Goal: Check status: Check status

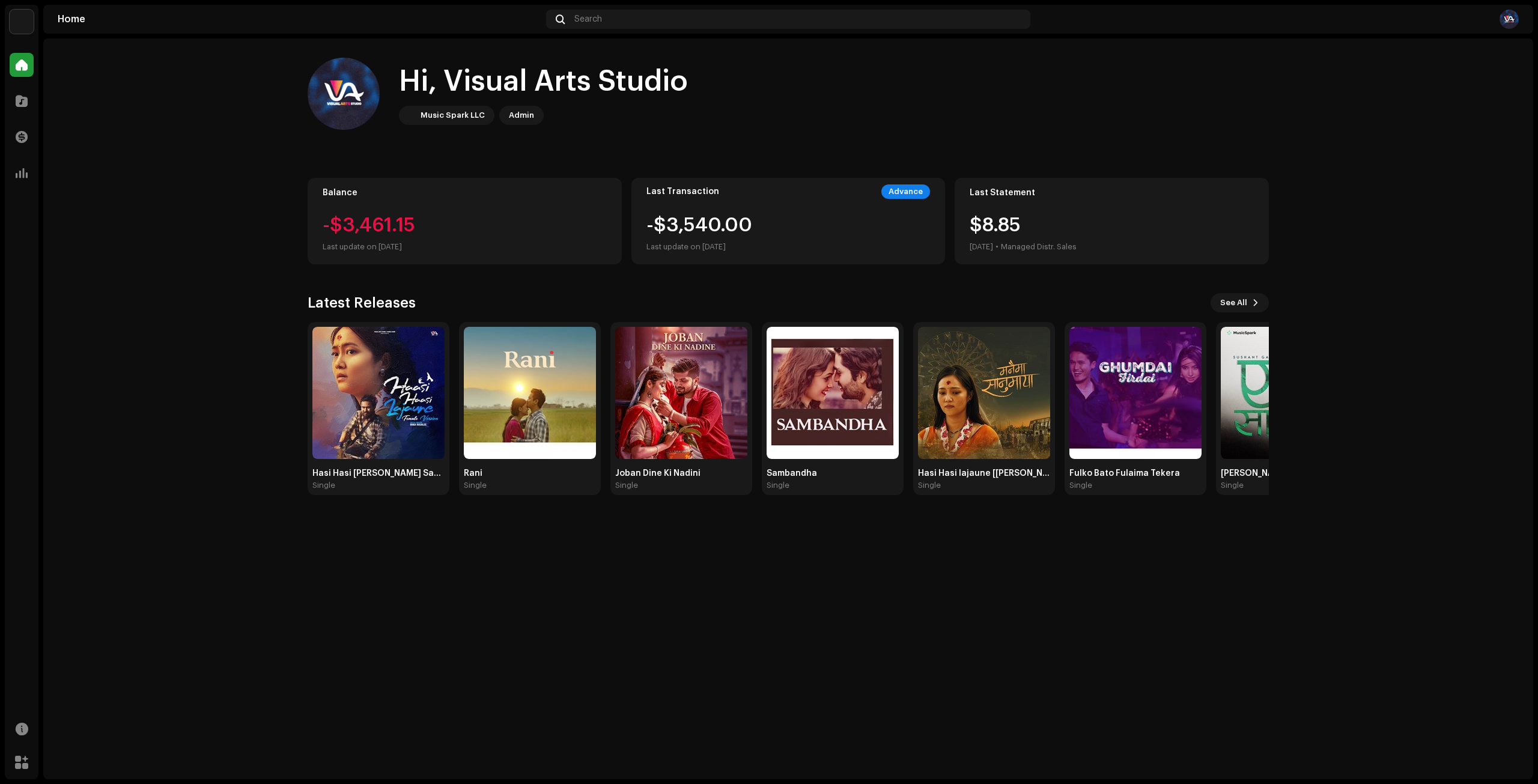
click at [741, 214] on div "Last Transaction Advance -$3,540.00 Last update on [DATE]" at bounding box center [789, 221] width 314 height 87
drag, startPoint x: 652, startPoint y: 216, endPoint x: 836, endPoint y: 224, distance: 184.2
click at [836, 224] on div "-$3,540.00 Last update on [DATE]" at bounding box center [789, 235] width 284 height 38
click at [819, 230] on div "-$3,540.00 Last update on [DATE]" at bounding box center [789, 235] width 284 height 38
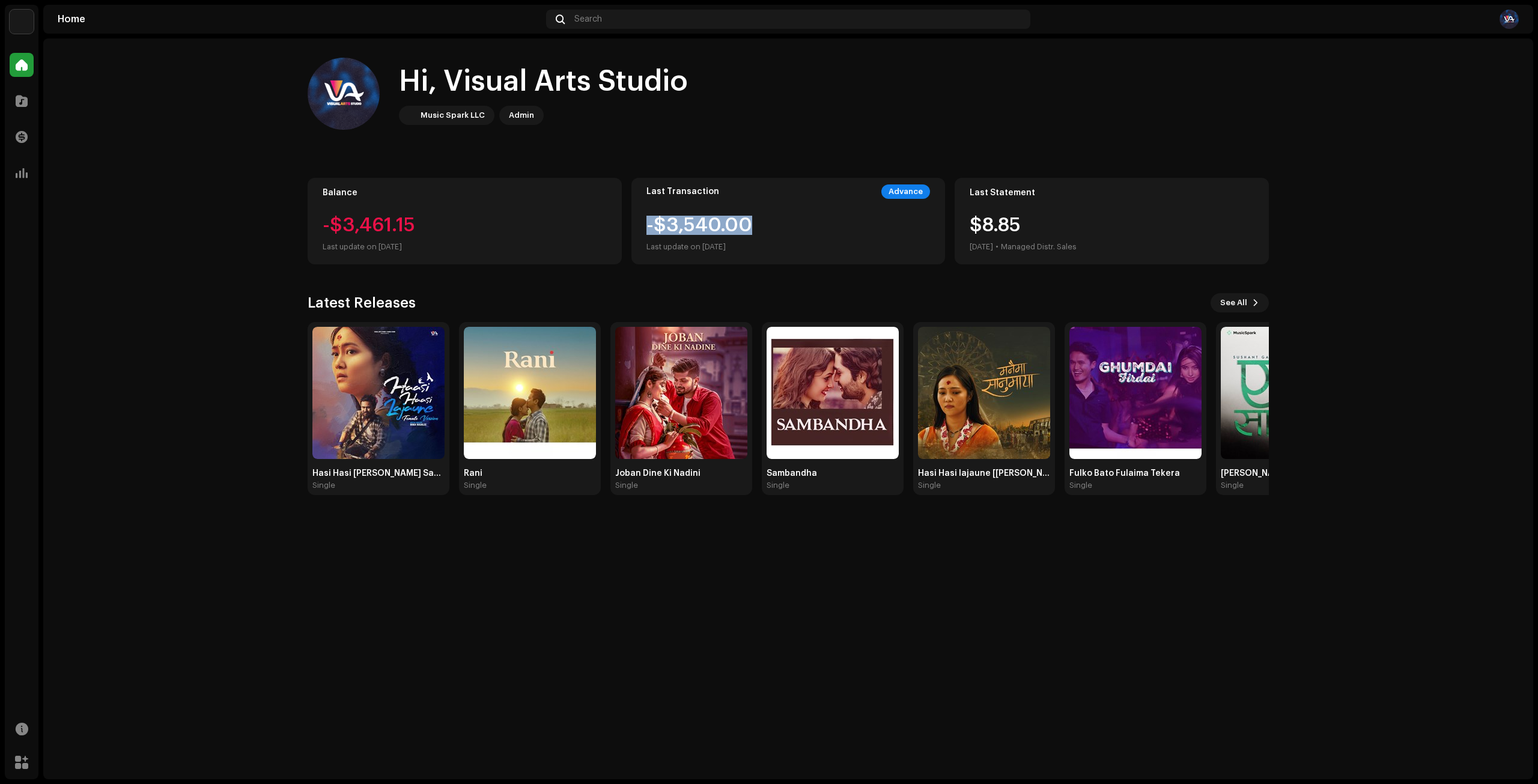
drag, startPoint x: 641, startPoint y: 220, endPoint x: 781, endPoint y: 220, distance: 140.0
click at [781, 220] on div "Last Transaction Advance -$3,540.00 Last update on [DATE]" at bounding box center [789, 221] width 314 height 87
click at [695, 234] on div "-$3,540.00 Last update on [DATE]" at bounding box center [699, 235] width 106 height 38
click at [695, 233] on div "-$3,540.00 Last update on [DATE]" at bounding box center [699, 235] width 106 height 38
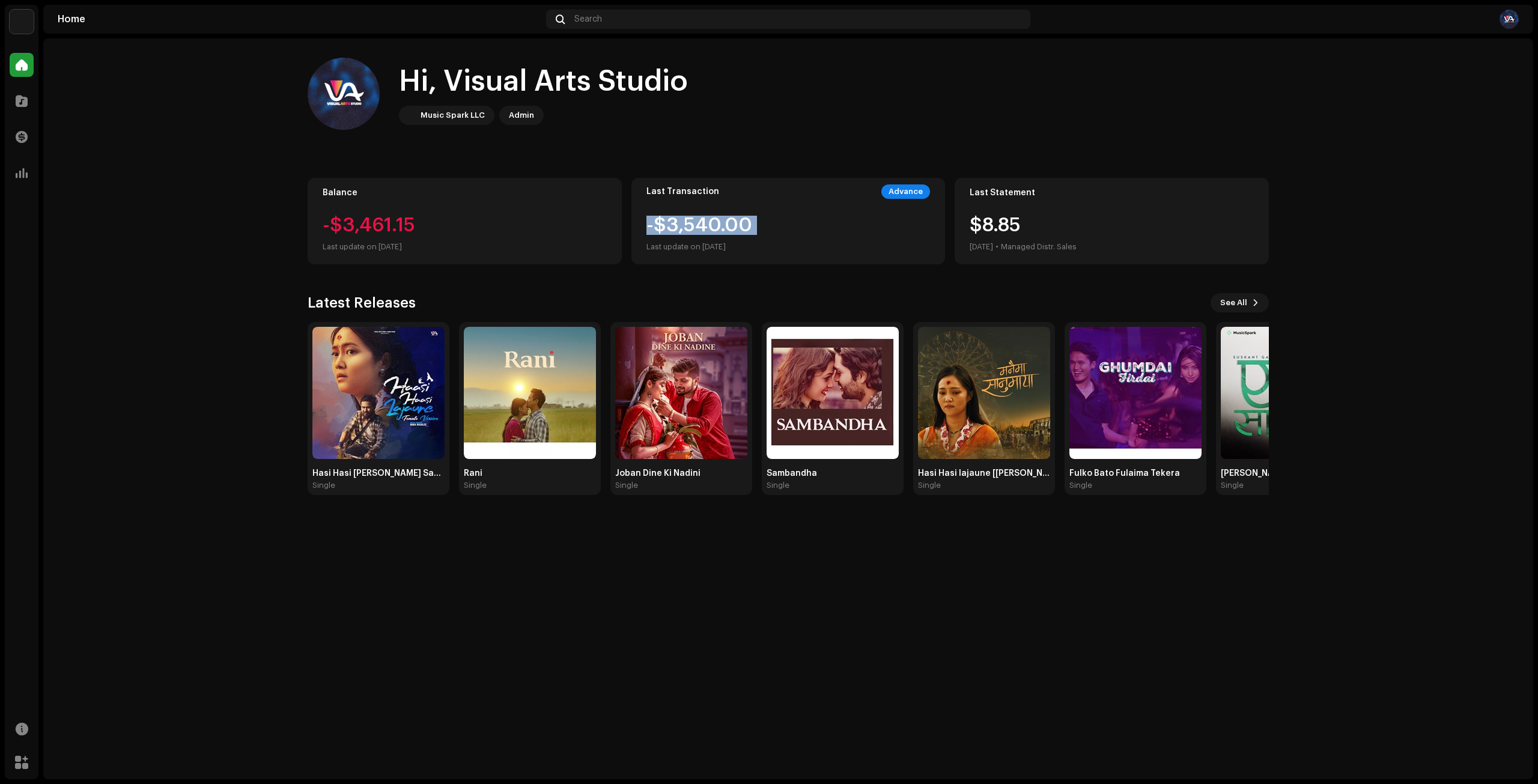
click at [695, 233] on div "-$3,540.00 Last update on [DATE]" at bounding box center [699, 235] width 106 height 38
click at [674, 215] on div "Last Transaction Advance -$3,540.00 Last update on [DATE]" at bounding box center [789, 221] width 314 height 87
click at [675, 215] on div "Last Transaction Advance -$3,540.00 Last update on [DATE]" at bounding box center [789, 221] width 314 height 87
click at [14, 95] on div at bounding box center [22, 100] width 24 height 24
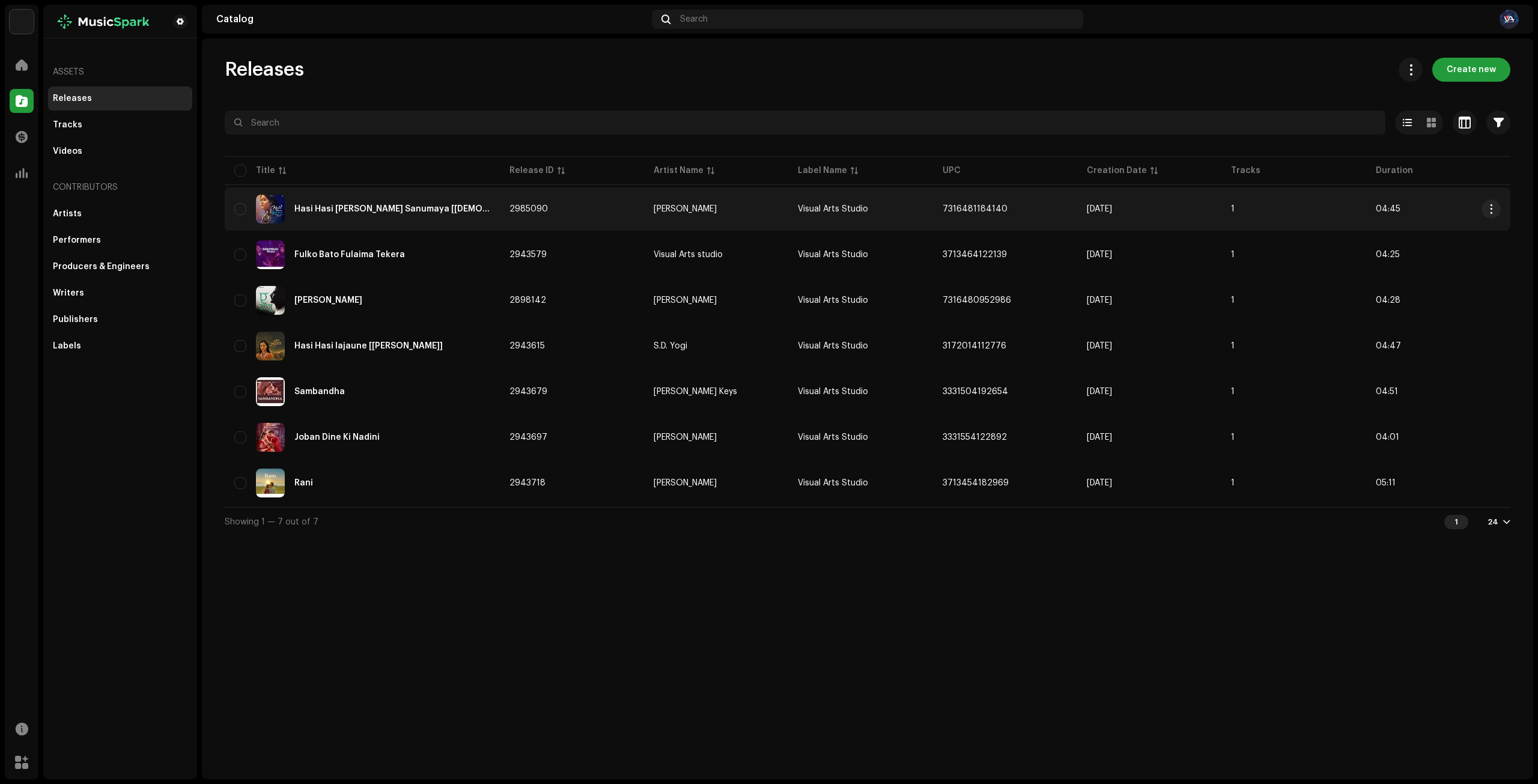
click at [397, 209] on div "Hasi Hasi [PERSON_NAME] Sanumaya [[DEMOGRAPHIC_DATA] Version]" at bounding box center [392, 209] width 196 height 8
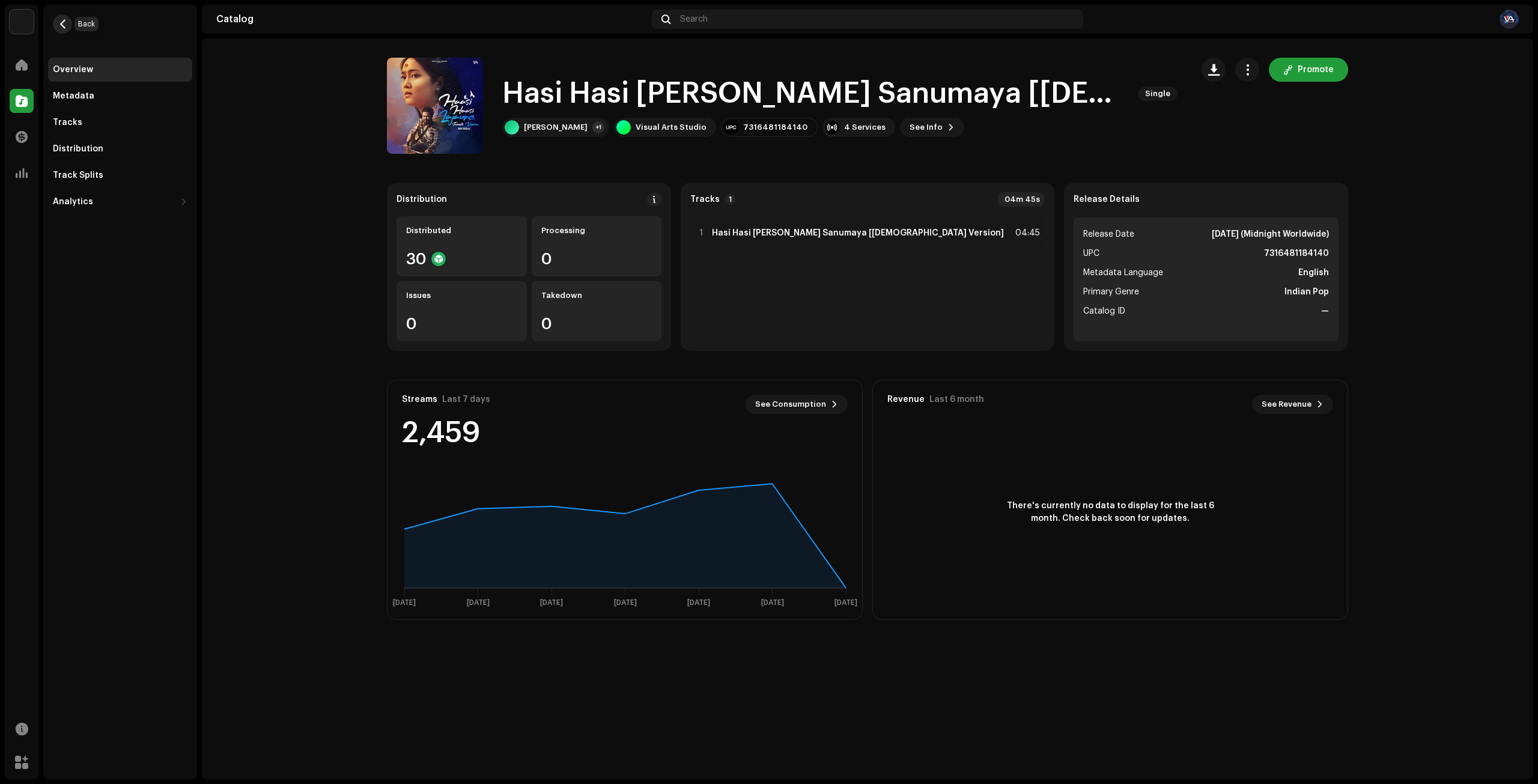
click at [63, 26] on span "button" at bounding box center [63, 23] width 9 height 10
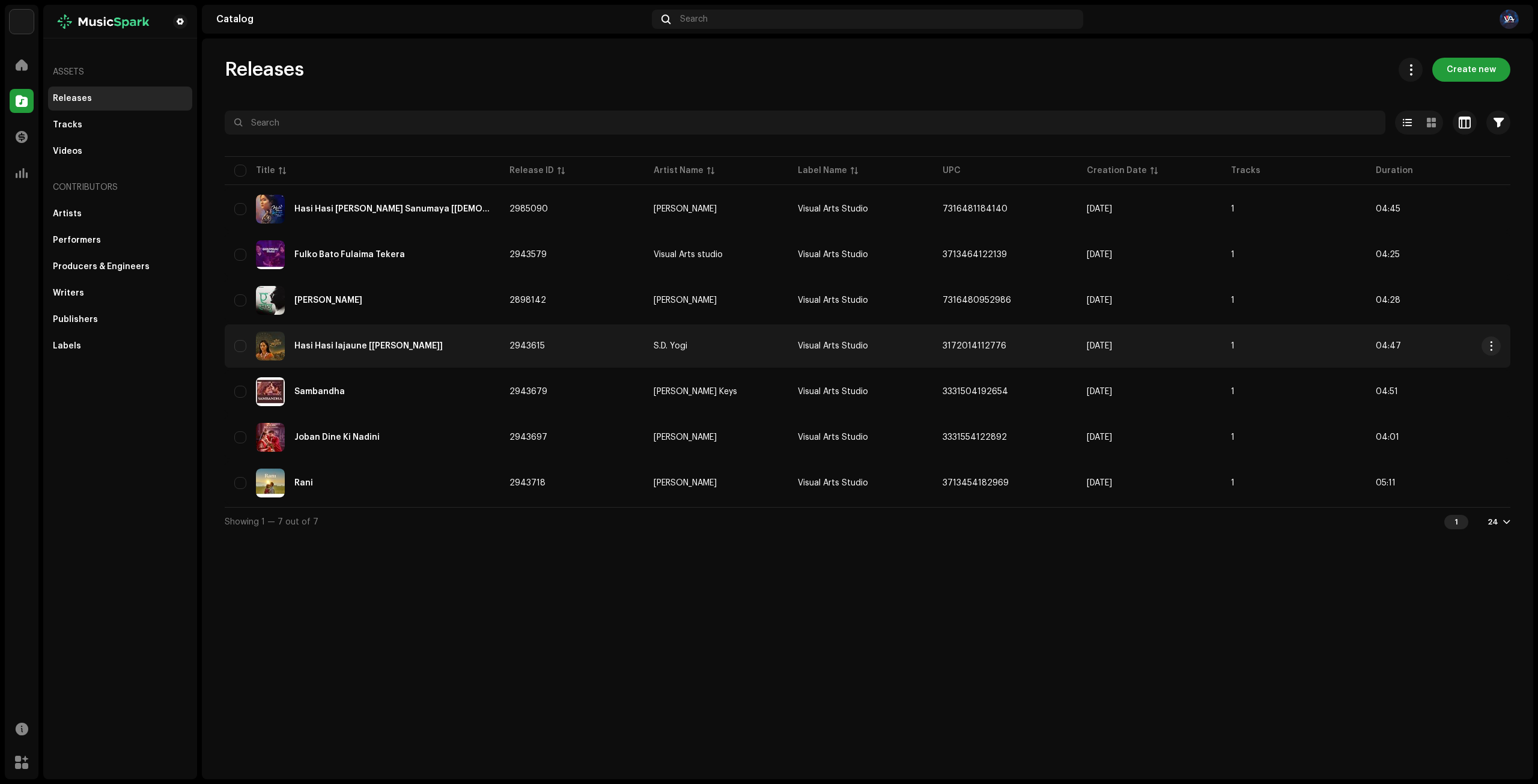
click at [324, 354] on div "Hasi Hasi lajaune [[PERSON_NAME]]" at bounding box center [362, 346] width 256 height 29
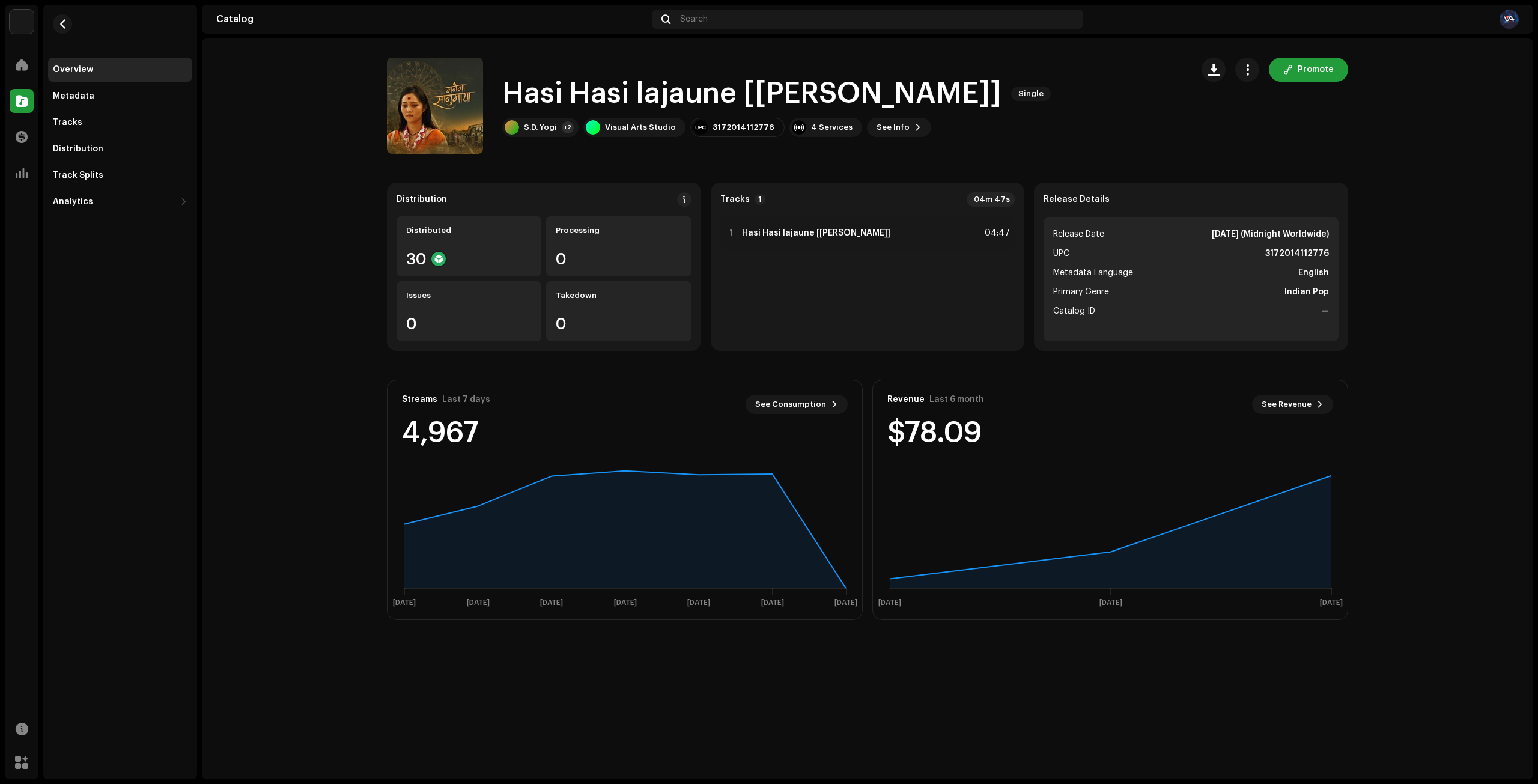
click at [1182, 263] on ul "Release Date [DATE] (Midnight Worldwide) UPC 3172014112776 Metadata Language En…" at bounding box center [1191, 279] width 295 height 124
click at [73, 202] on div "Analytics" at bounding box center [73, 202] width 40 height 10
click at [87, 253] on div "Engagement" at bounding box center [84, 254] width 53 height 10
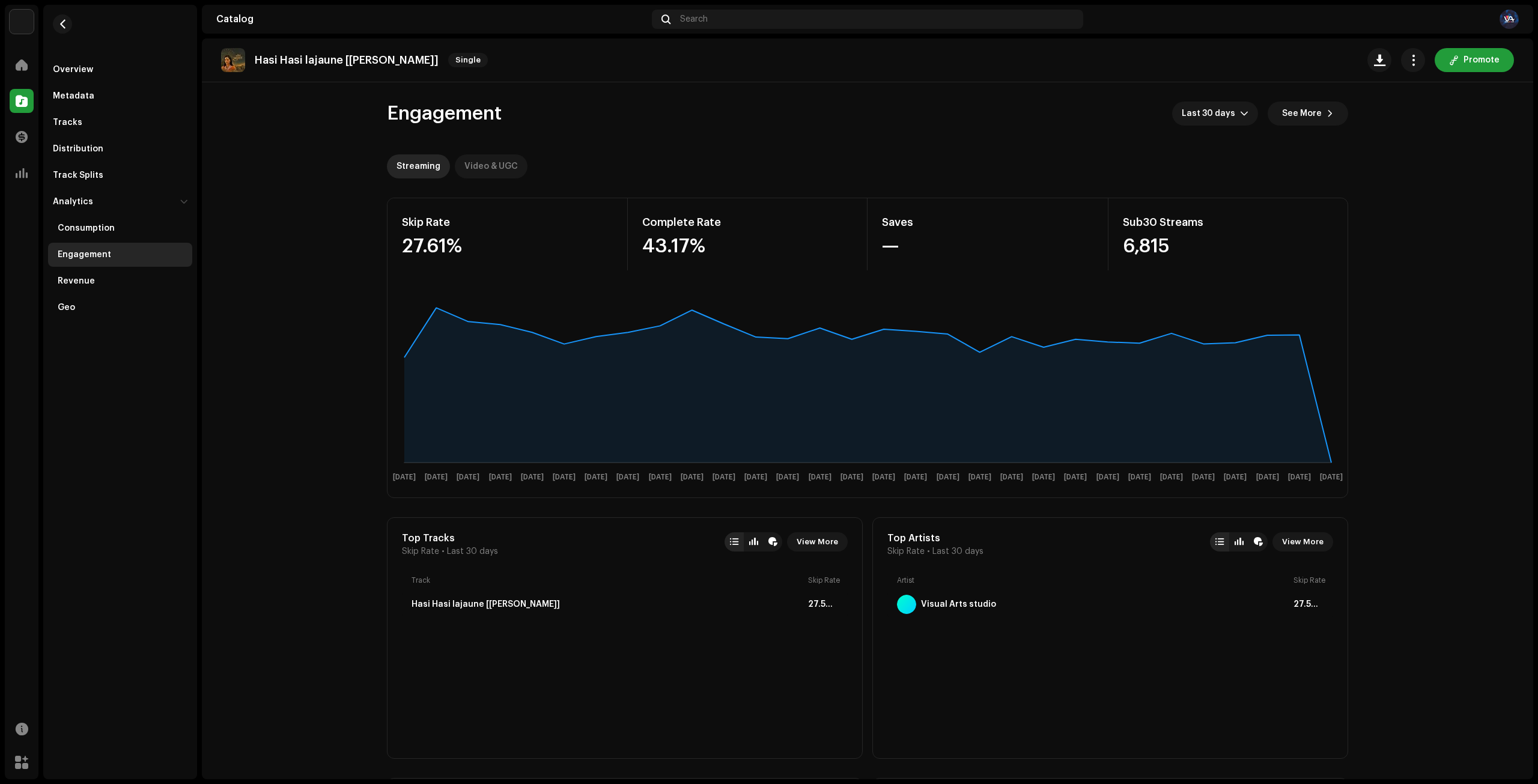
click at [483, 172] on div "Video & UGC" at bounding box center [491, 166] width 53 height 24
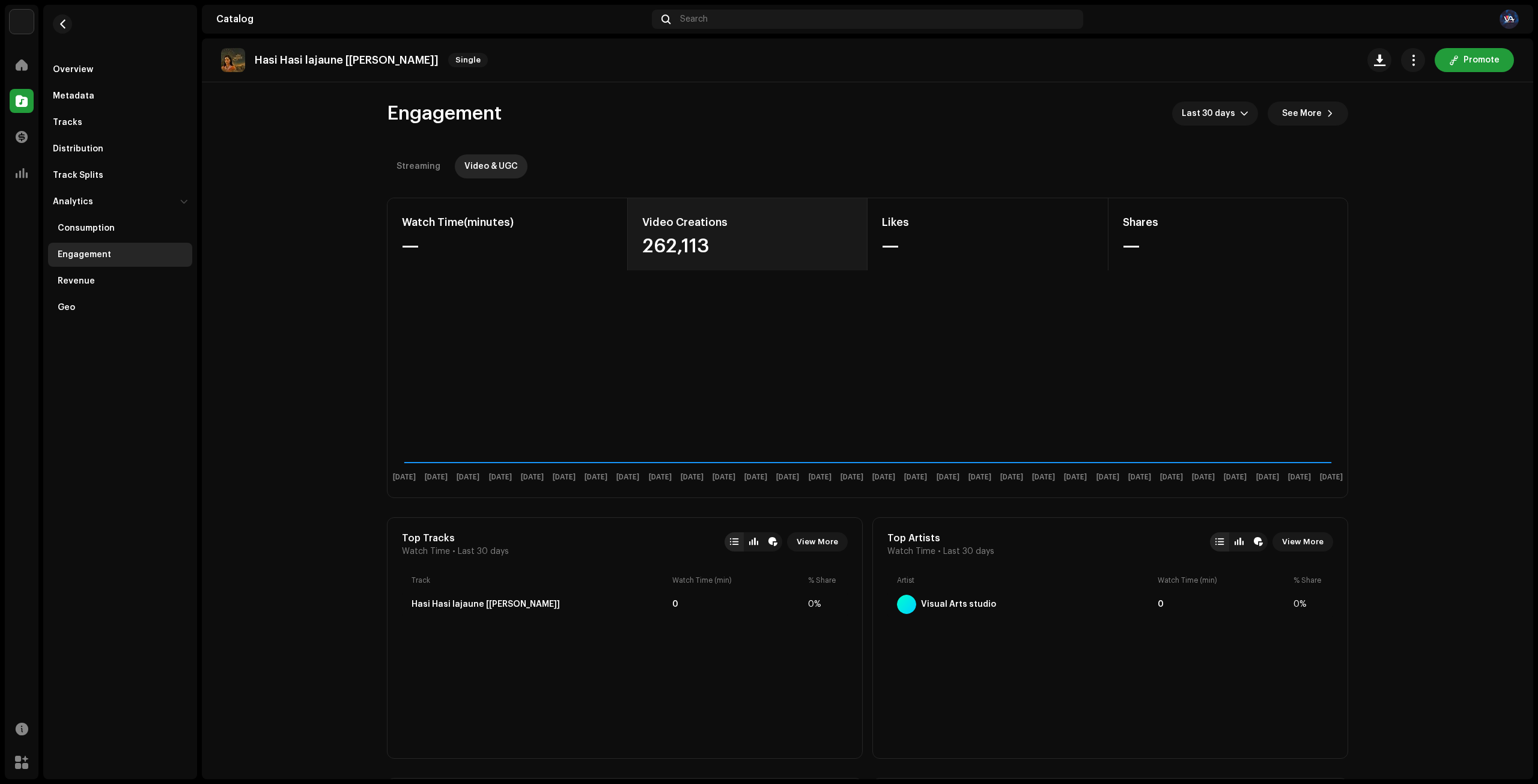
drag, startPoint x: 635, startPoint y: 241, endPoint x: 788, endPoint y: 247, distance: 153.1
click at [788, 247] on div "Video Creations 262,113" at bounding box center [748, 234] width 240 height 72
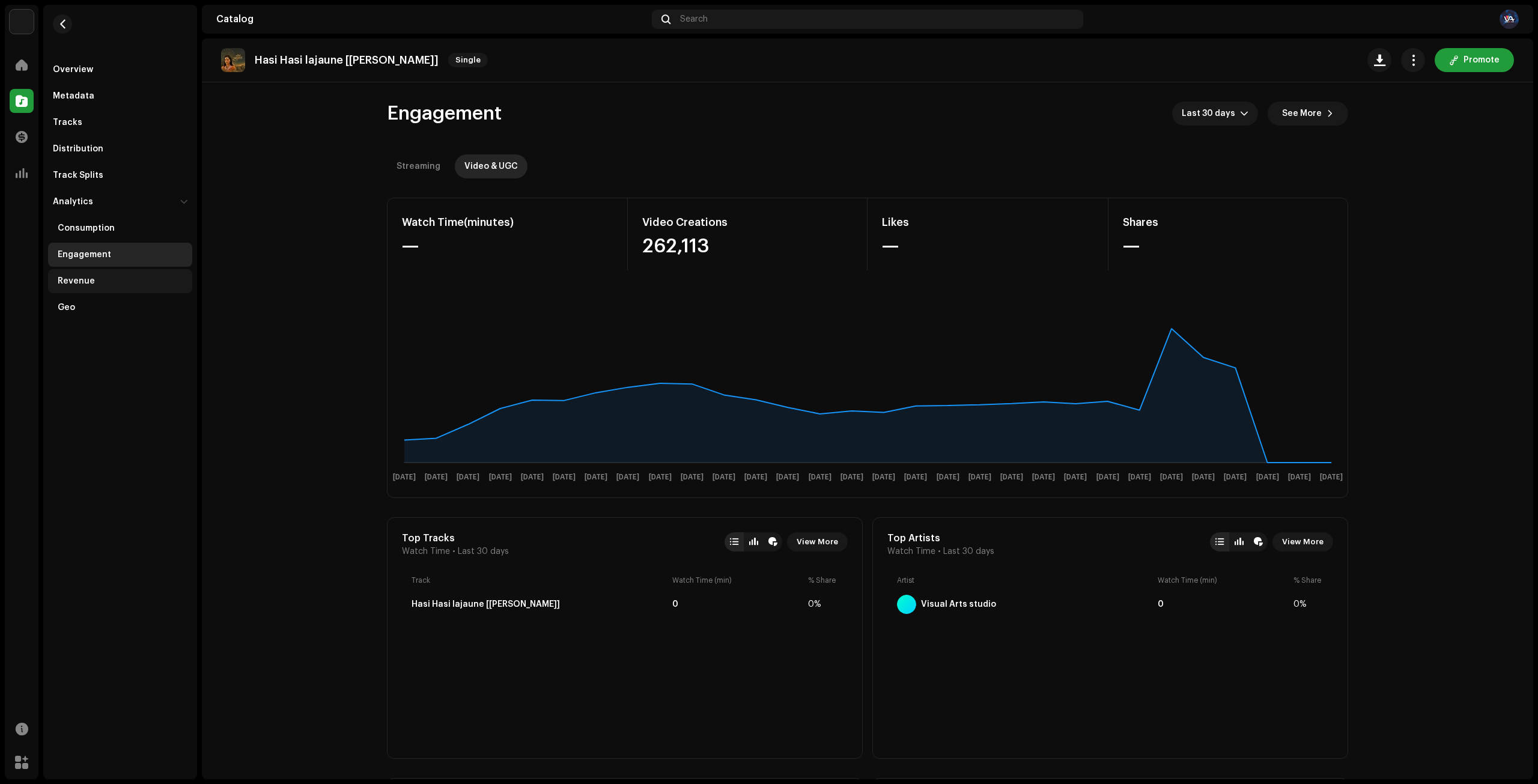
click at [91, 277] on div "Revenue" at bounding box center [76, 281] width 37 height 10
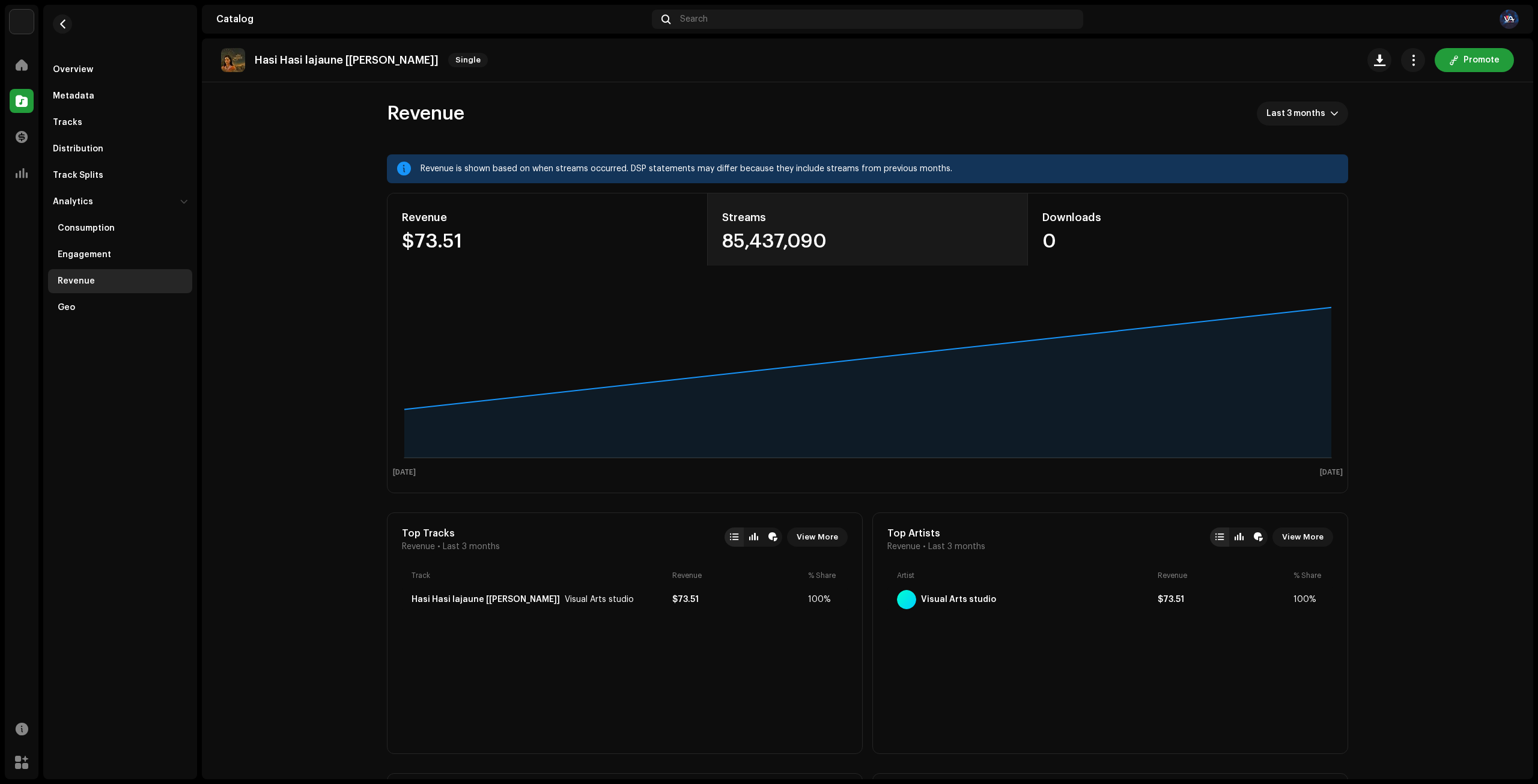
drag, startPoint x: 714, startPoint y: 204, endPoint x: 849, endPoint y: 264, distance: 147.7
click at [849, 264] on div "Streams 85,437,090" at bounding box center [867, 230] width 320 height 72
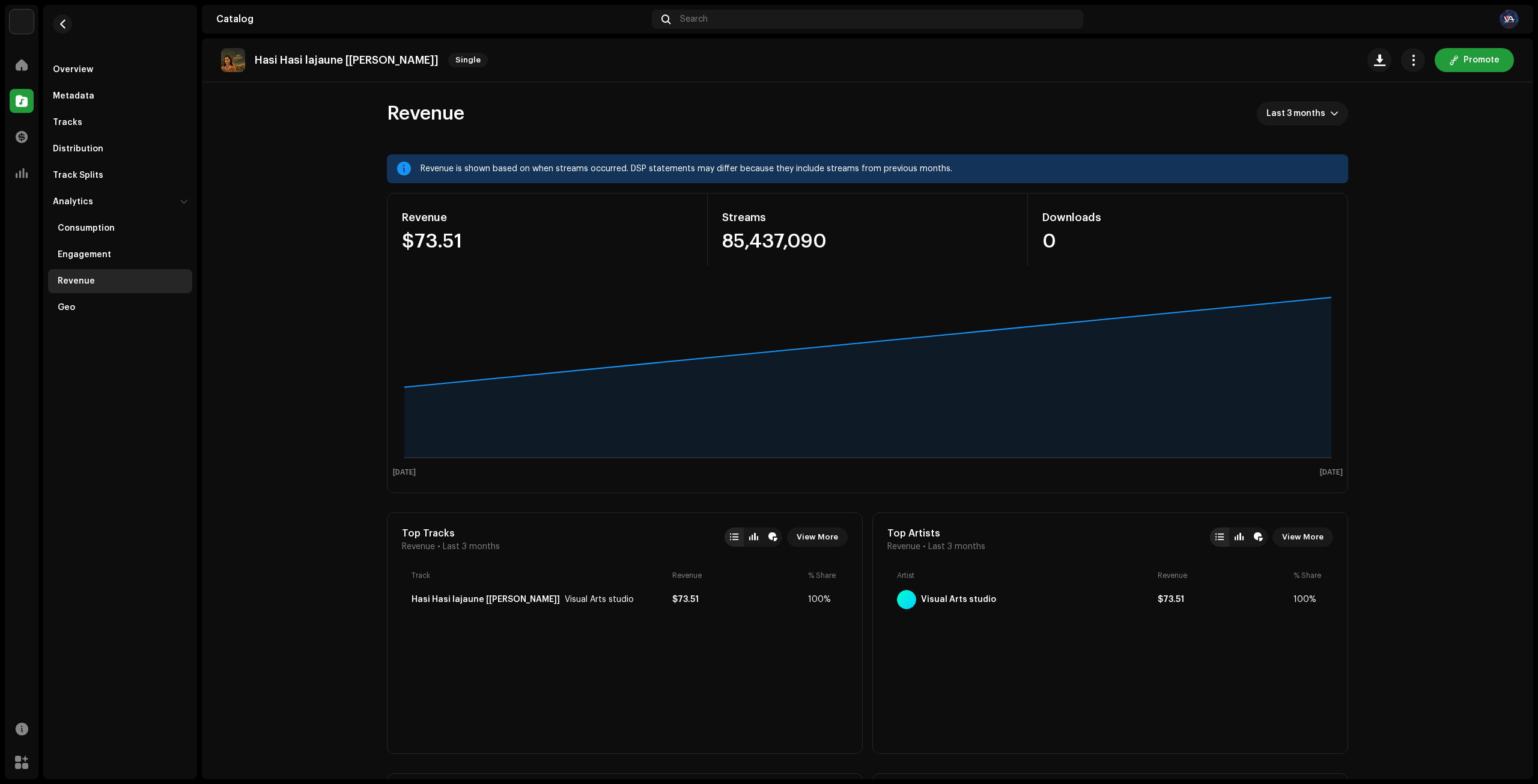
drag, startPoint x: 714, startPoint y: 242, endPoint x: 865, endPoint y: 253, distance: 151.4
click at [865, 253] on div "Streams 85,437,090" at bounding box center [867, 230] width 320 height 72
copy div "85,437,090"
click at [95, 92] on div "Metadata" at bounding box center [120, 96] width 134 height 10
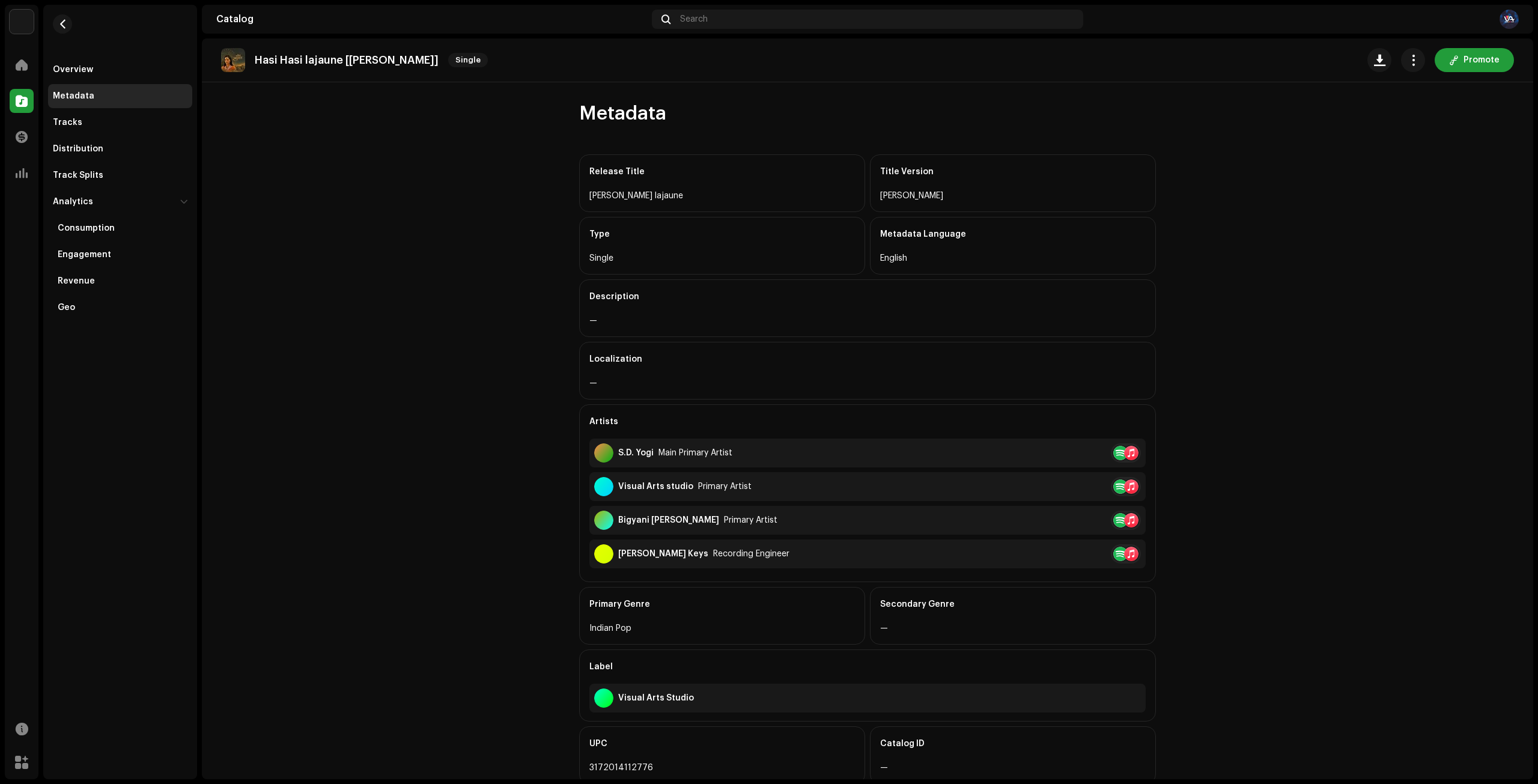
click at [1081, 452] on div "S.D. Yogi Main Primary Artist" at bounding box center [867, 453] width 556 height 29
click at [1120, 453] on div at bounding box center [1121, 453] width 14 height 14
click at [1149, 475] on div "Spotify" at bounding box center [1159, 478] width 31 height 10
